Goal: Check status

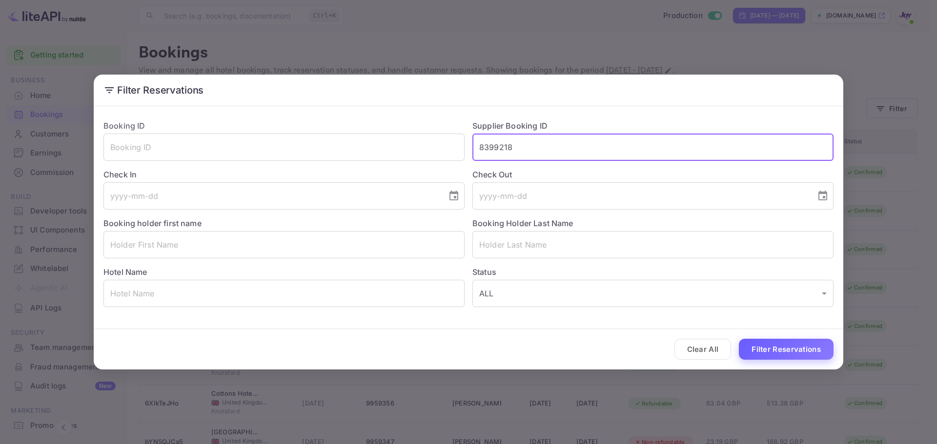
type input "8399218"
click at [754, 345] on button "Filter Reservations" at bounding box center [786, 349] width 95 height 21
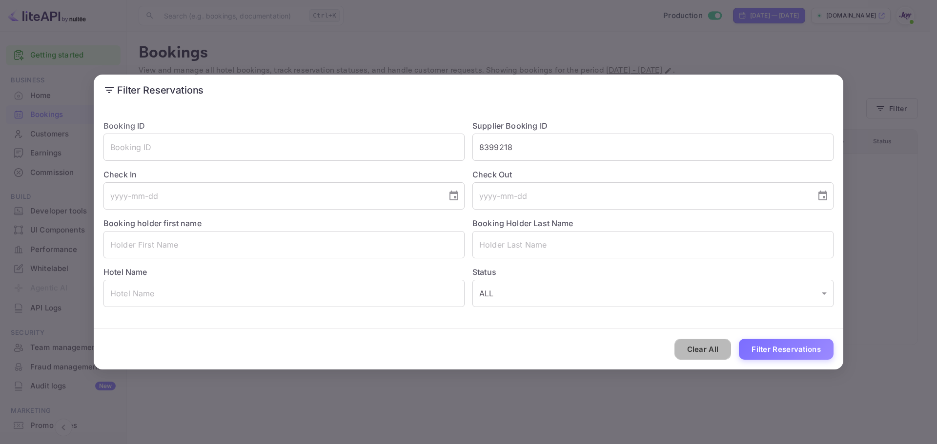
click at [711, 347] on button "Clear All" at bounding box center [702, 349] width 57 height 21
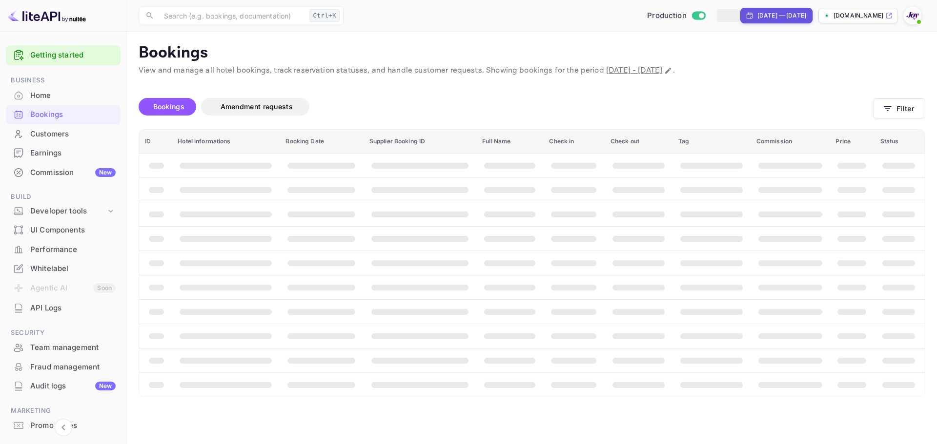
click at [764, 18] on div "[DATE] — [DATE]" at bounding box center [781, 15] width 49 height 9
select select "8"
select select "2025"
drag, startPoint x: 833, startPoint y: 40, endPoint x: 829, endPoint y: 50, distance: 10.3
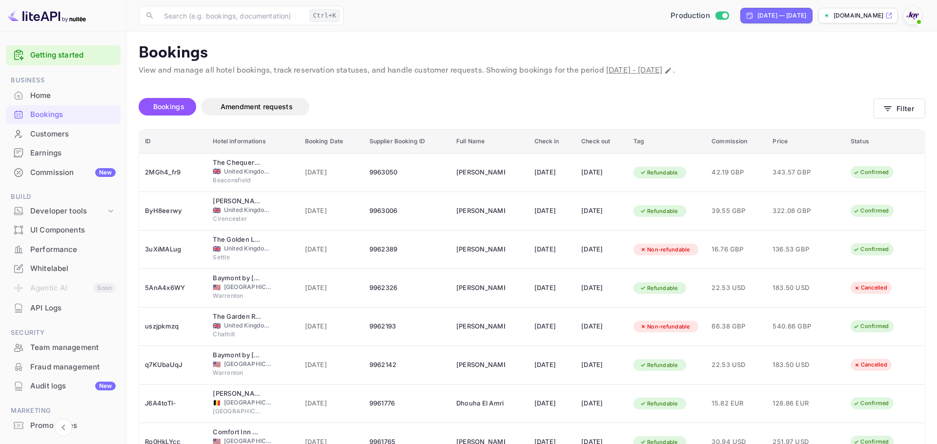
select select "0"
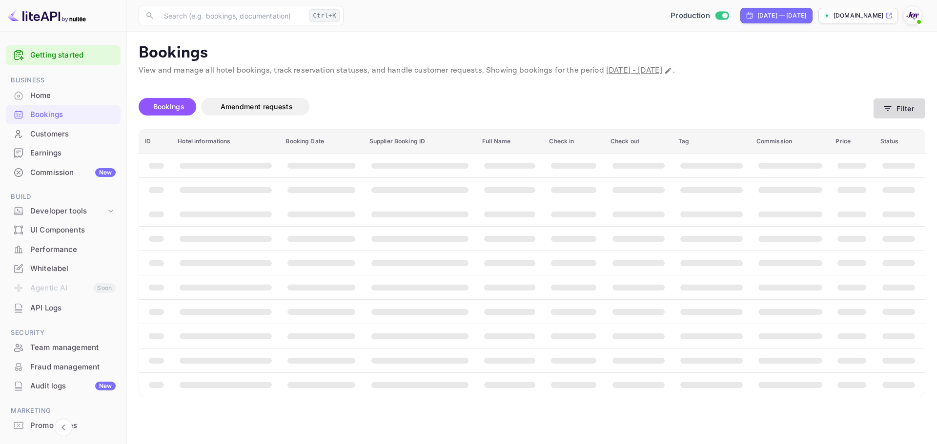
click at [909, 108] on button "Filter" at bounding box center [899, 109] width 52 height 20
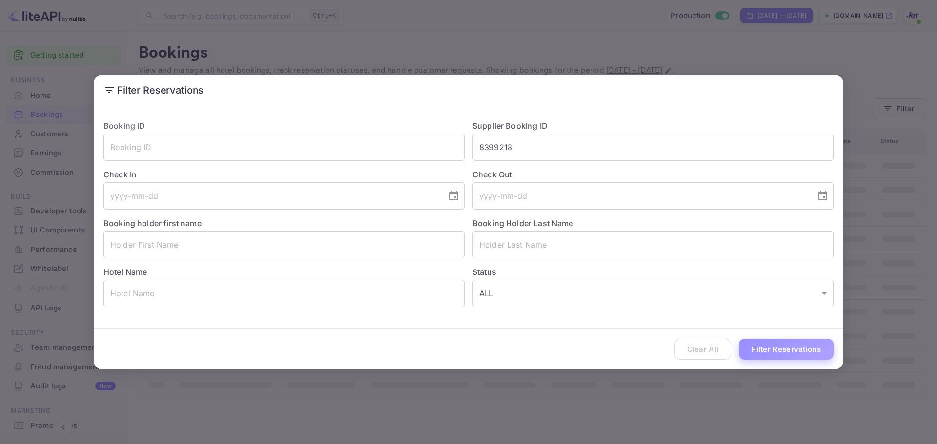
click at [783, 349] on button "Filter Reservations" at bounding box center [786, 349] width 95 height 21
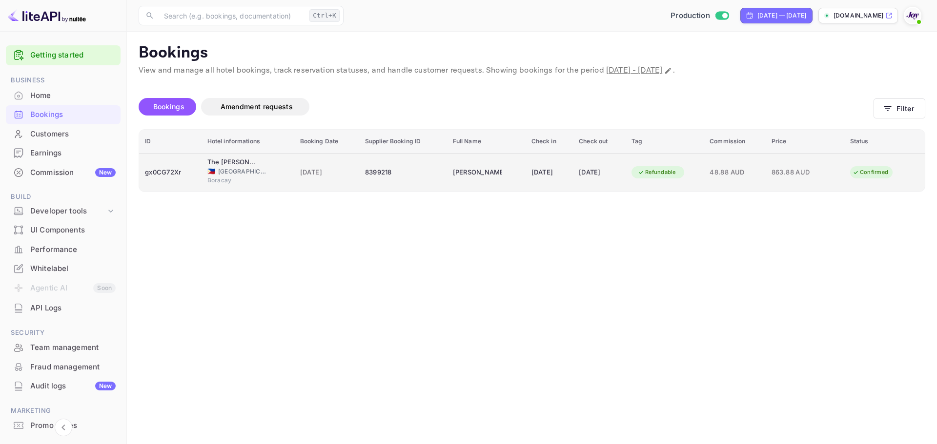
click at [426, 183] on td "8399218" at bounding box center [403, 172] width 88 height 39
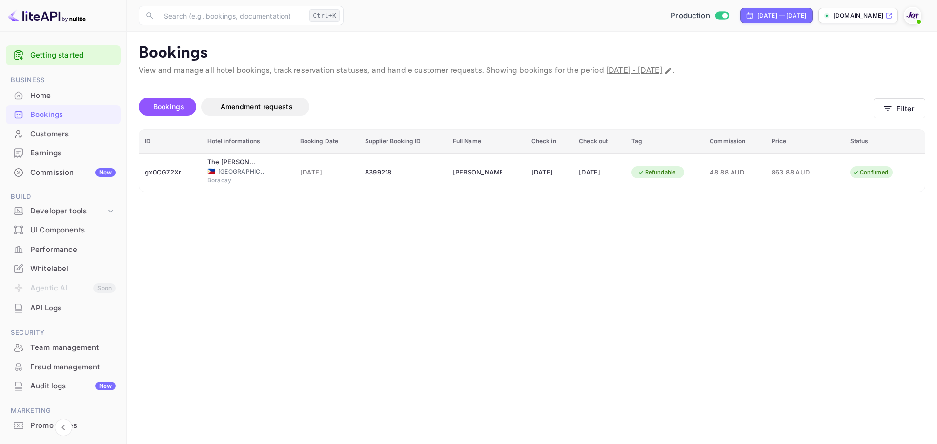
scroll to position [257, 0]
